Goal: Task Accomplishment & Management: Use online tool/utility

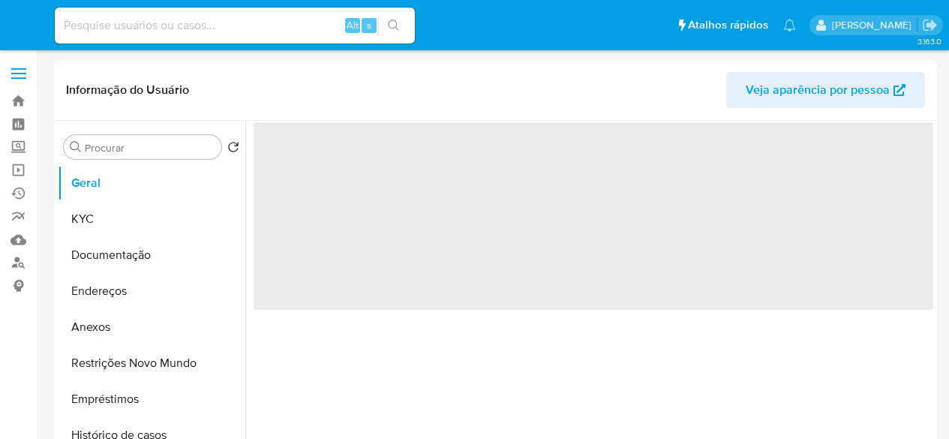
select select "10"
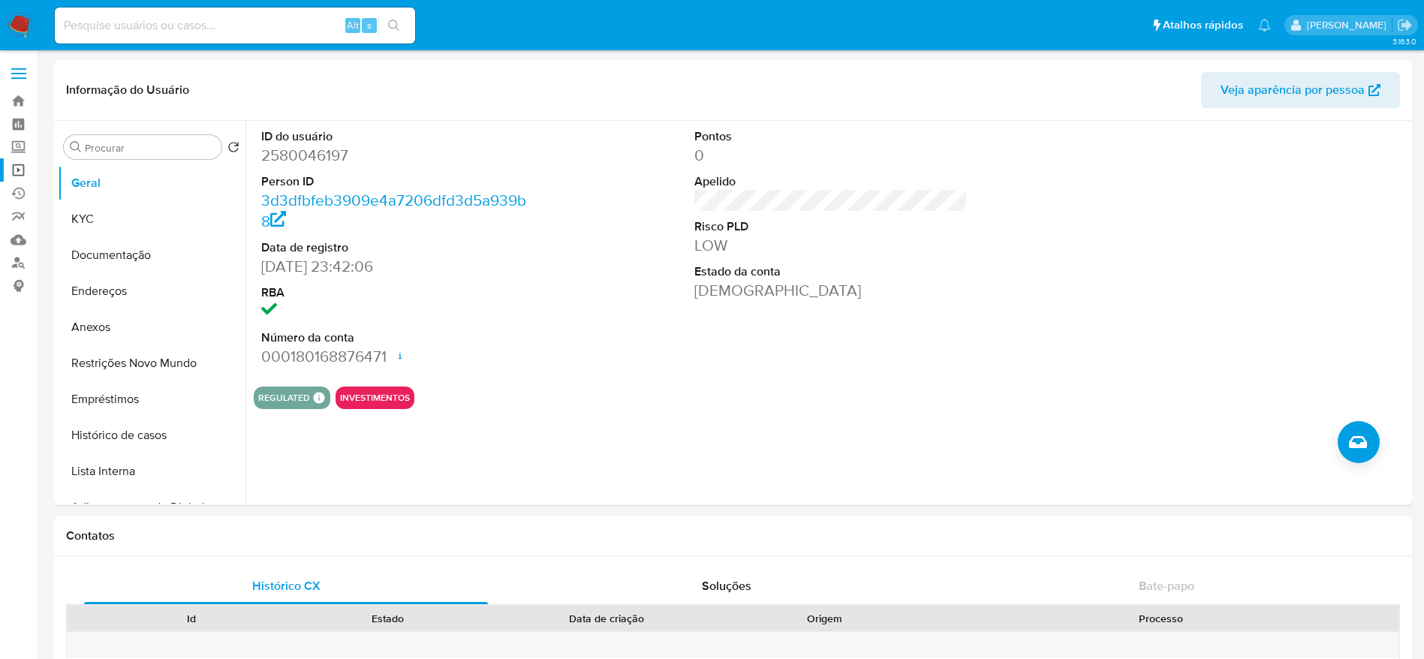
click at [18, 170] on link "Operações em massa" at bounding box center [89, 169] width 179 height 23
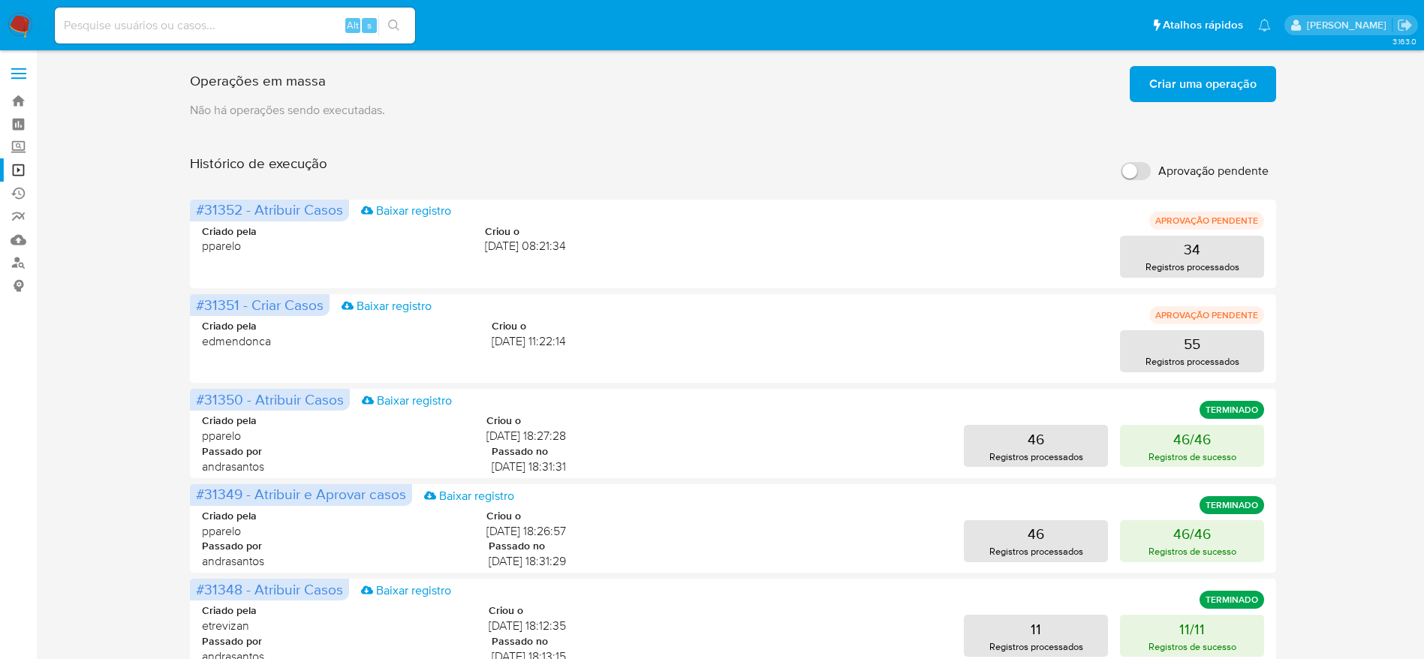
click at [1226, 77] on span "Criar uma operação" at bounding box center [1202, 84] width 107 height 33
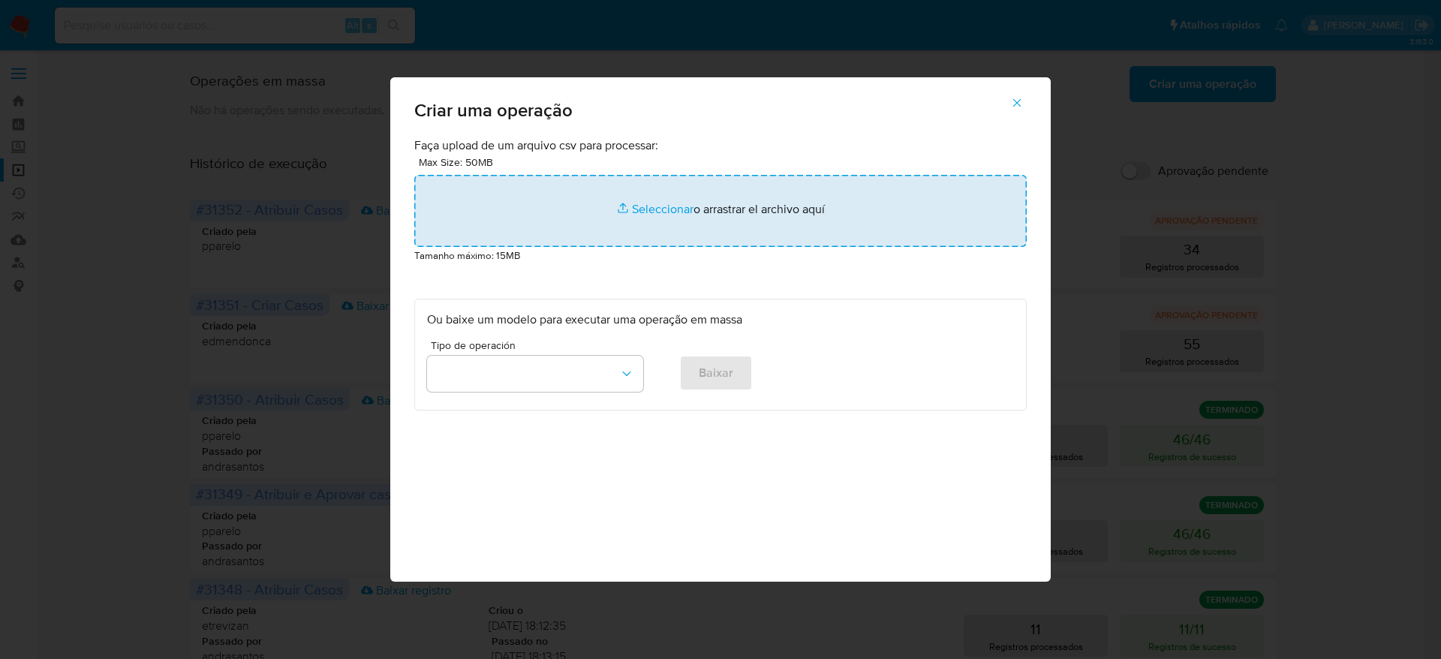
click at [690, 200] on input "file" at bounding box center [720, 211] width 612 height 72
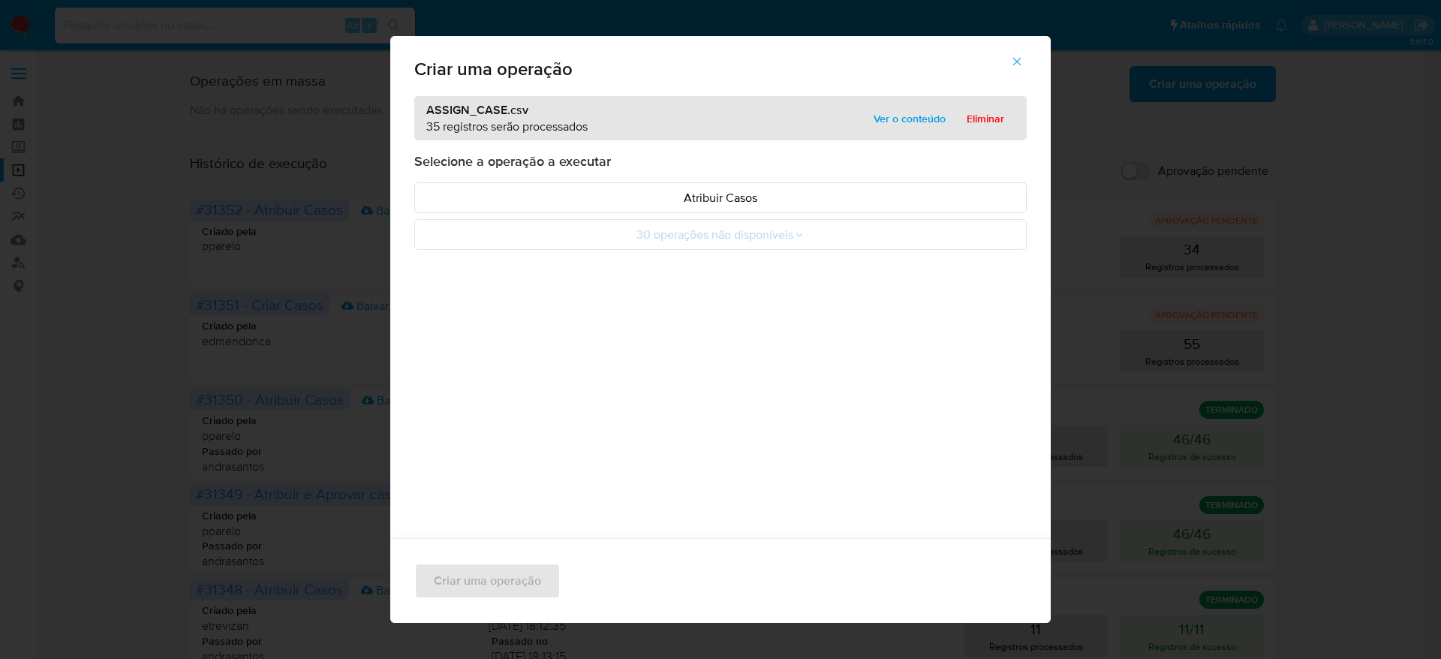
click at [898, 116] on span "Ver o conteúdo" at bounding box center [910, 118] width 72 height 21
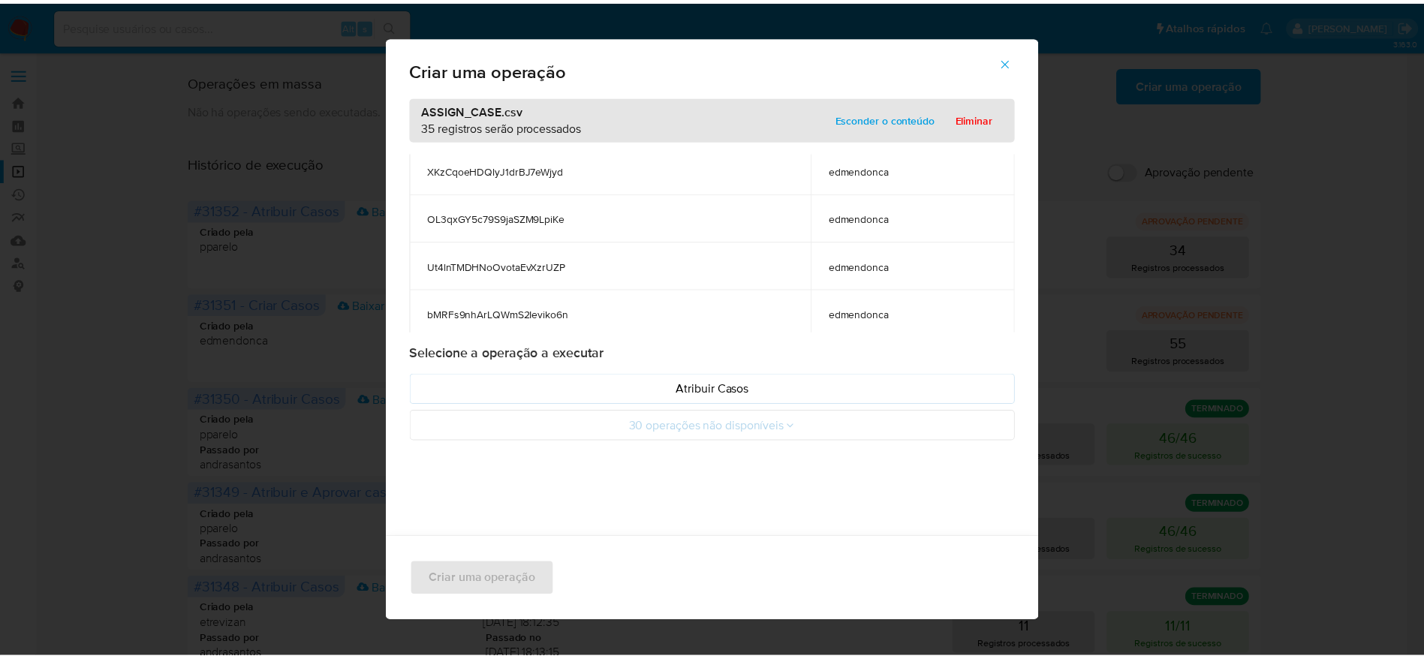
scroll to position [338, 0]
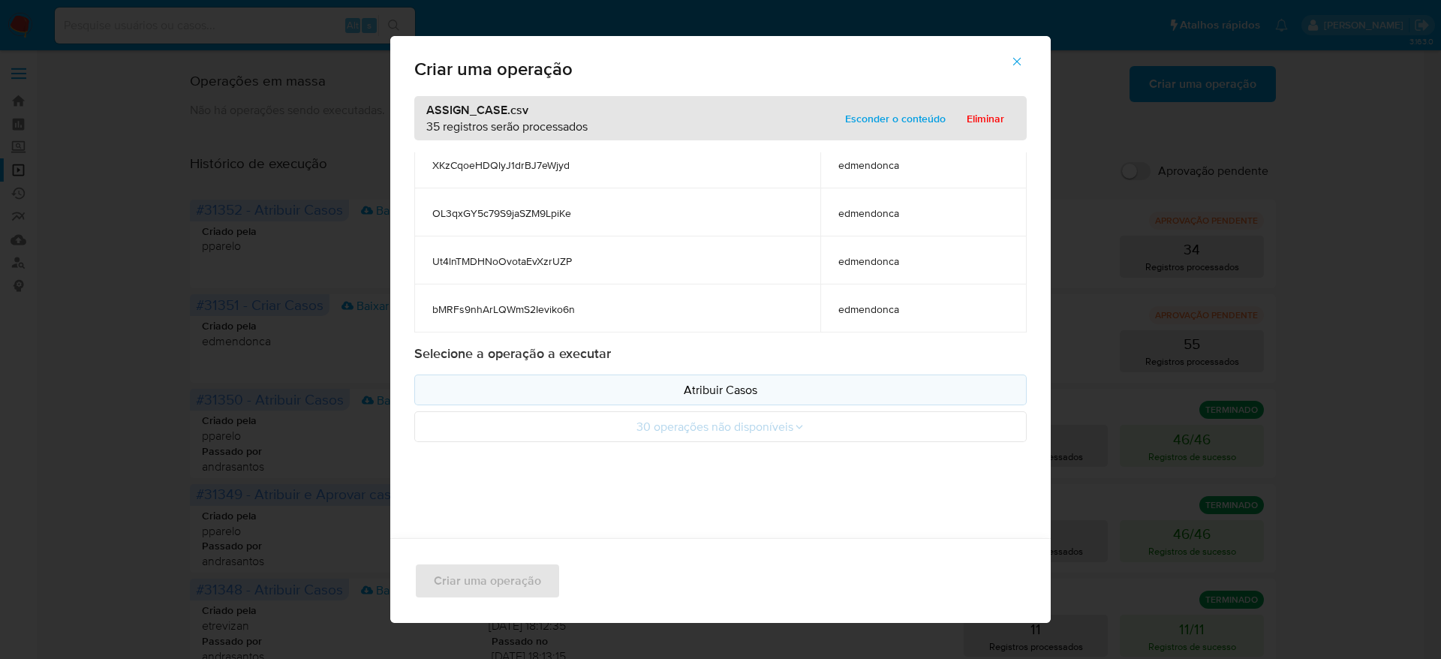
click at [748, 385] on p "Atribuir Casos" at bounding box center [720, 389] width 587 height 17
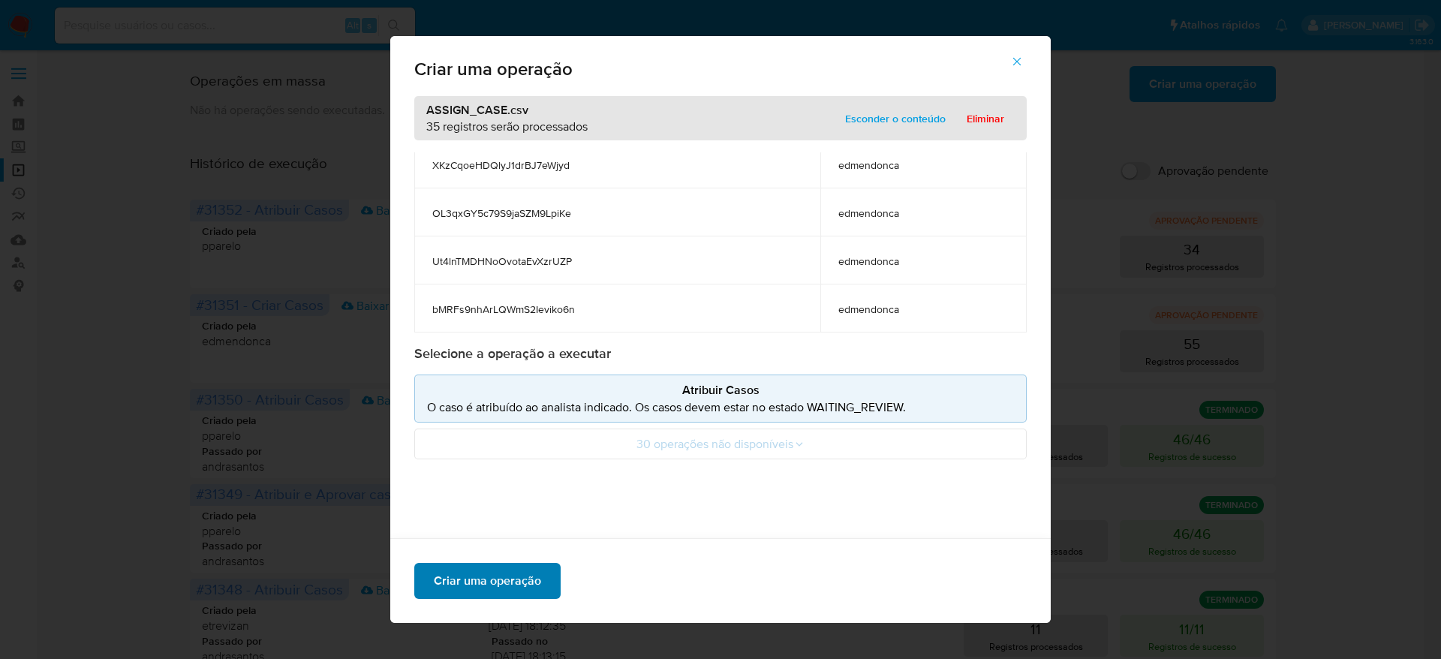
click at [504, 591] on span "Criar uma operação" at bounding box center [487, 580] width 107 height 33
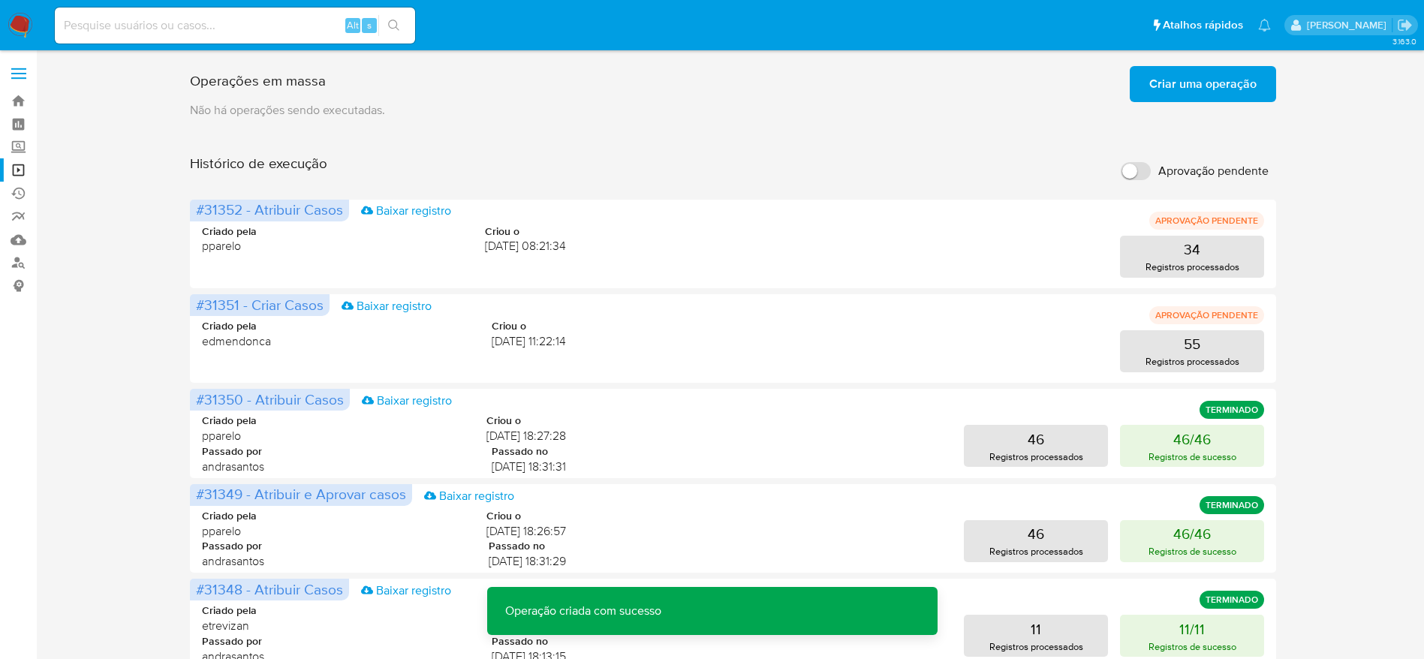
click at [148, 431] on div "Operações em massa Criar uma operação Só pode haver no máximo 5 recursos colado…" at bounding box center [733, 625] width 1358 height 1130
